Goal: Find contact information: Find contact information

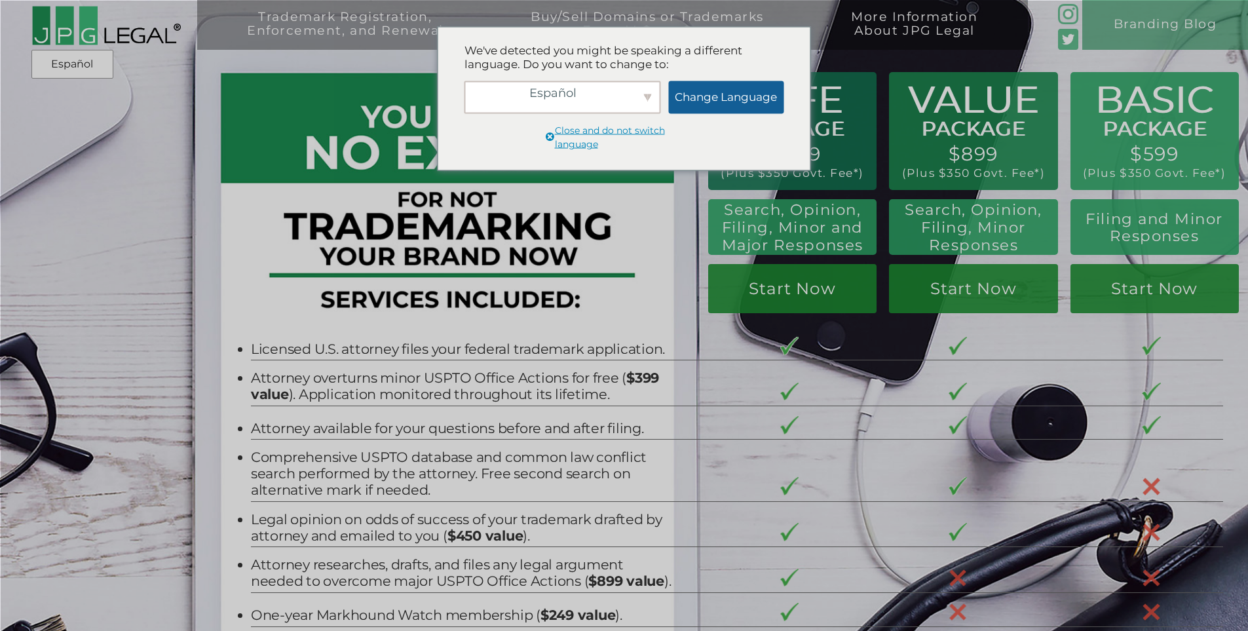
click at [702, 105] on link "Change Language" at bounding box center [725, 97] width 115 height 33
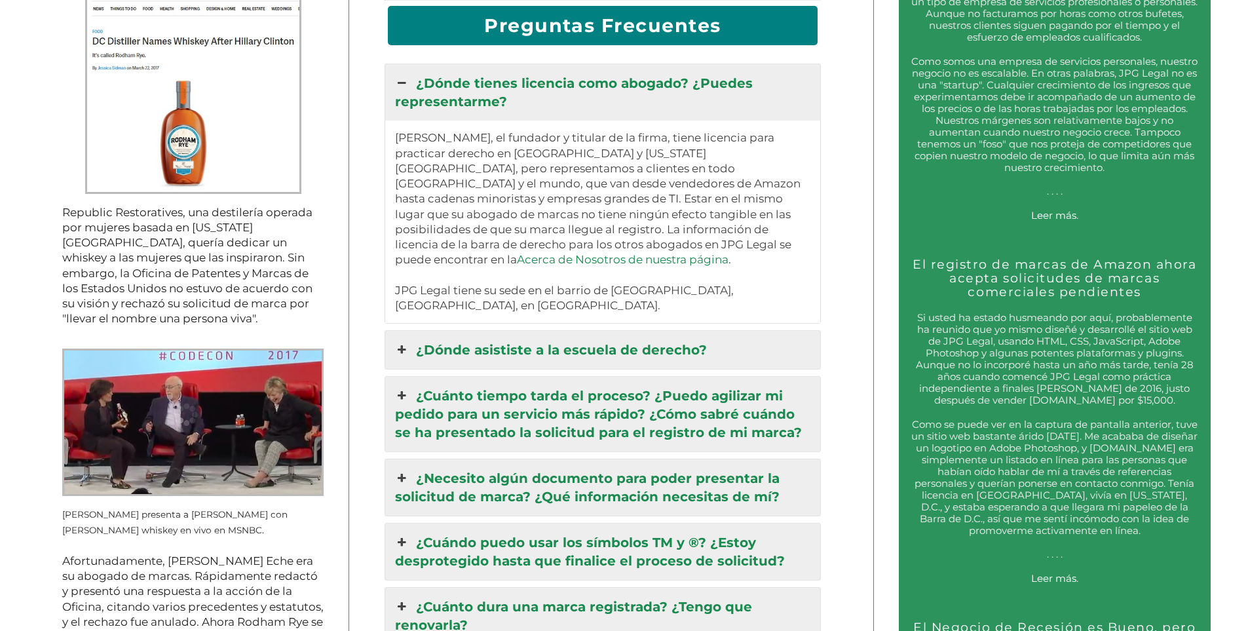
scroll to position [1441, 0]
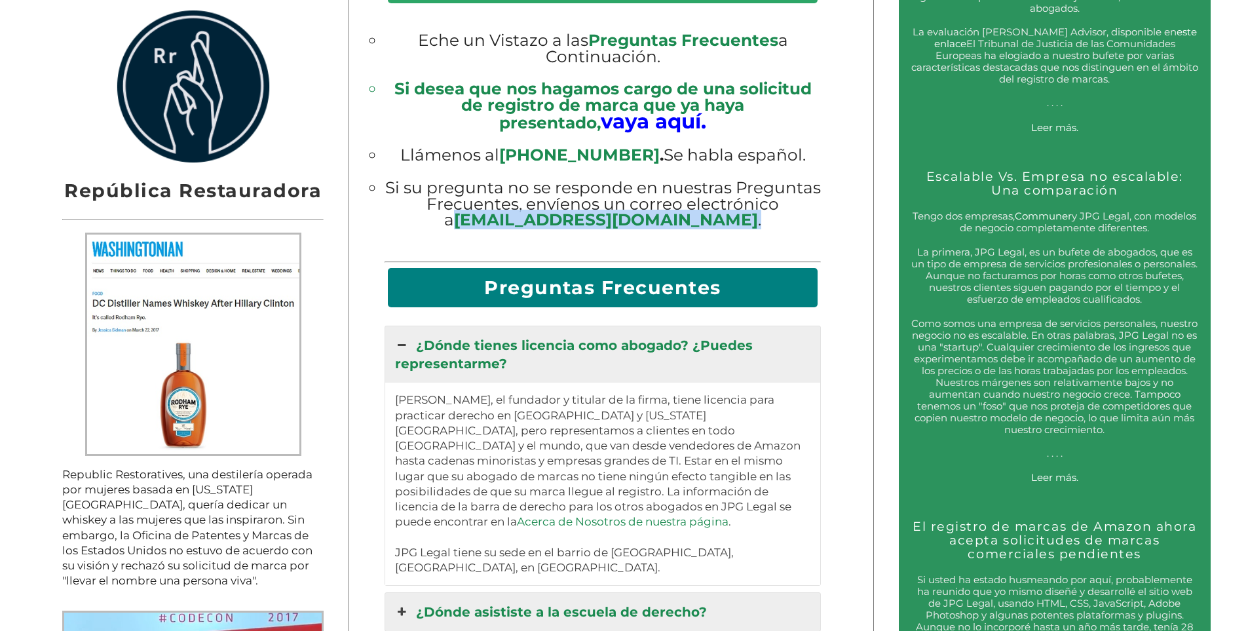
drag, startPoint x: 691, startPoint y: 208, endPoint x: 525, endPoint y: 214, distance: 166.5
click at [525, 214] on li "Si su pregunta no se responde en nuestras Preguntas Frecuentes, envíenos un cor…" at bounding box center [603, 204] width 437 height 48
copy li "info@jpglegal.com ."
